Goal: Information Seeking & Learning: Learn about a topic

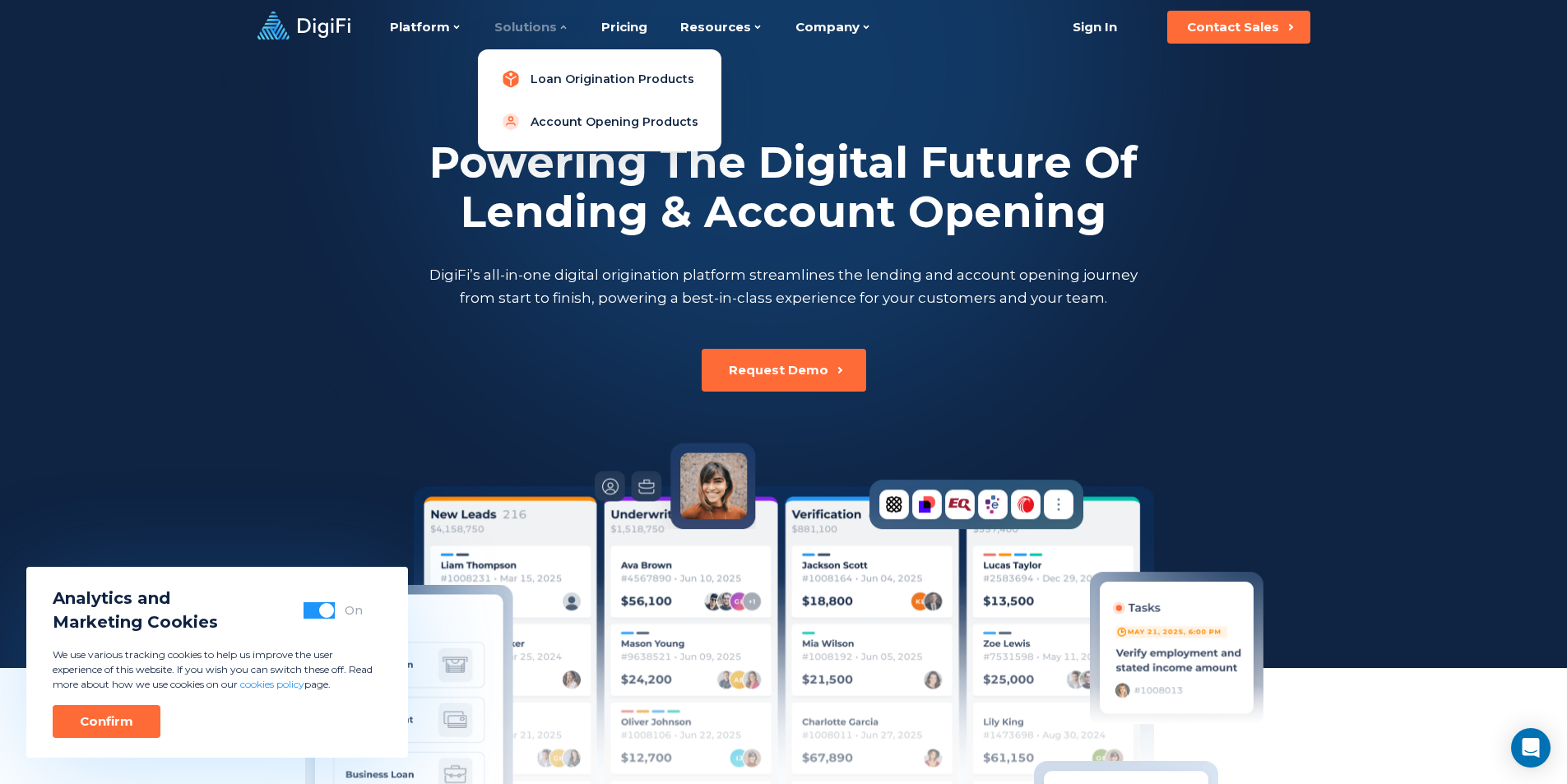
click at [561, 74] on link "Loan Origination Products" at bounding box center [600, 79] width 217 height 33
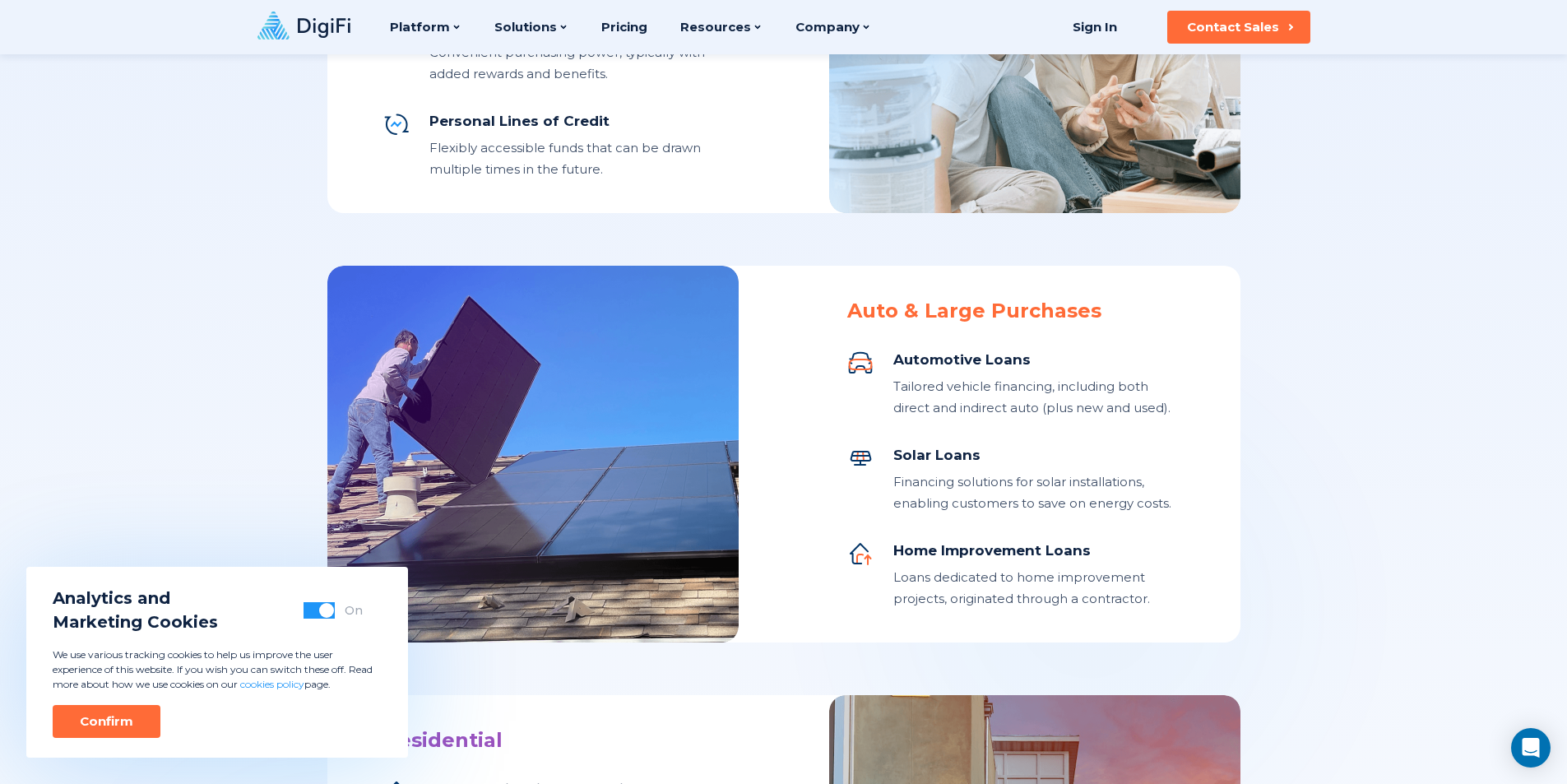
scroll to position [576, 0]
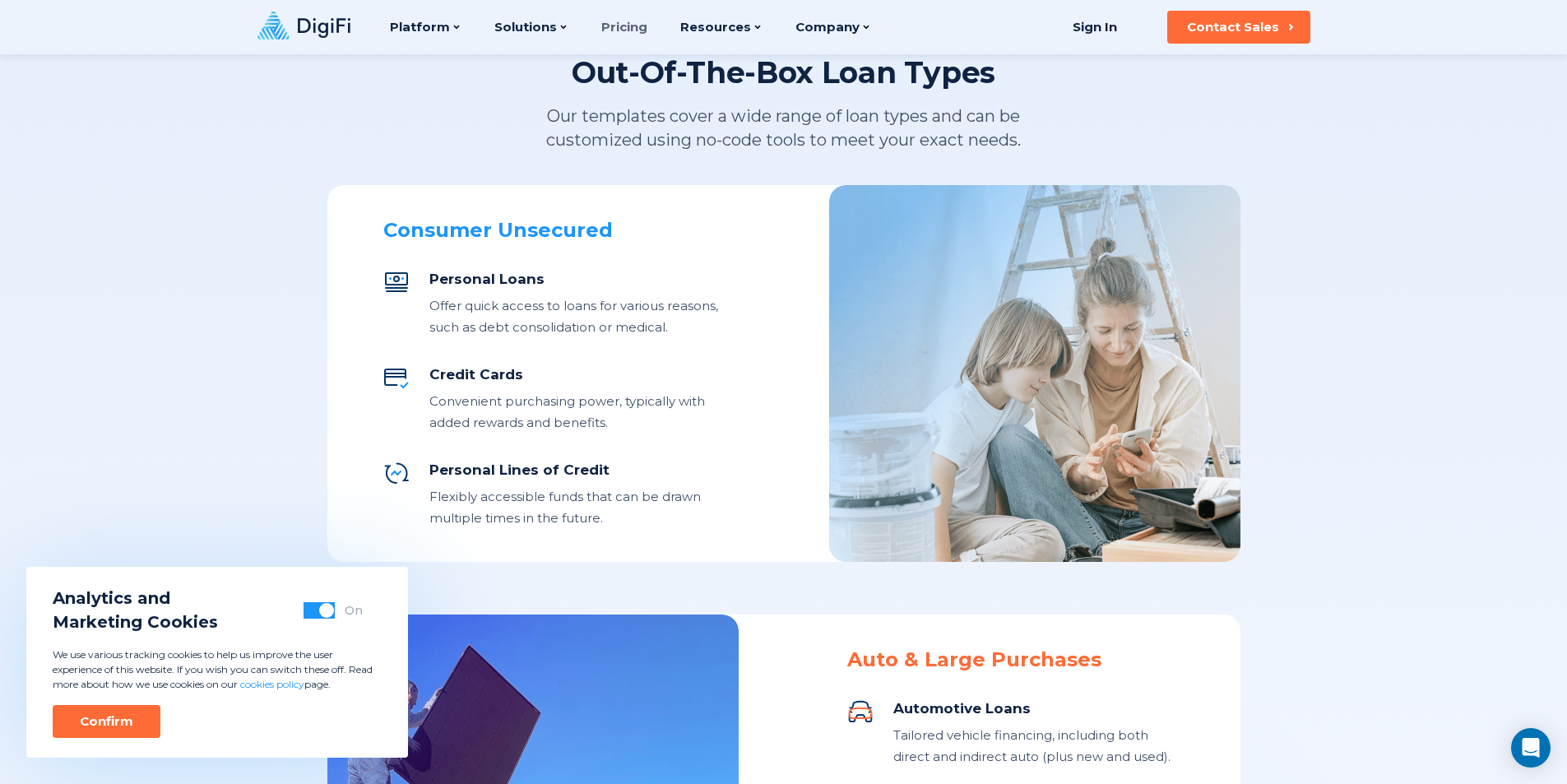
click at [608, 34] on link "Pricing" at bounding box center [625, 27] width 46 height 54
